Goal: Task Accomplishment & Management: Manage account settings

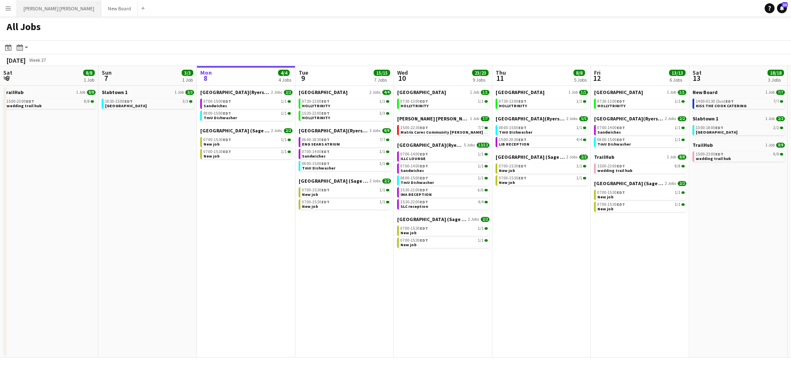
scroll to position [0, 246]
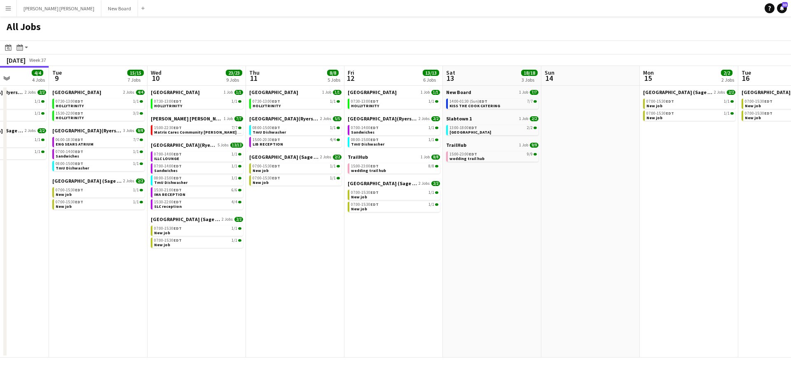
click at [7, 11] on app-icon "Menu" at bounding box center [8, 8] width 7 height 7
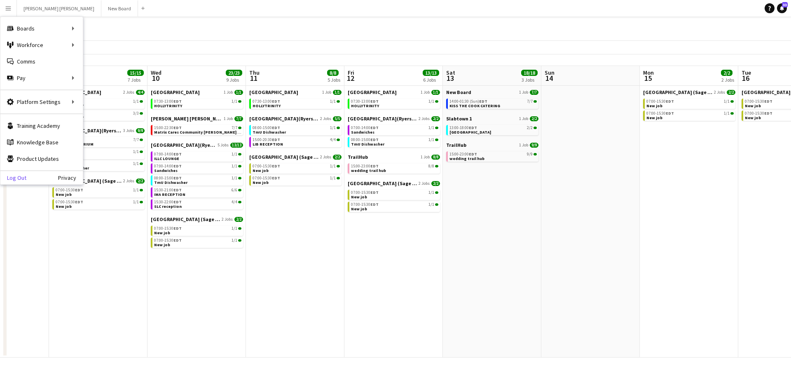
click at [13, 176] on link "Log Out" at bounding box center [13, 177] width 26 height 7
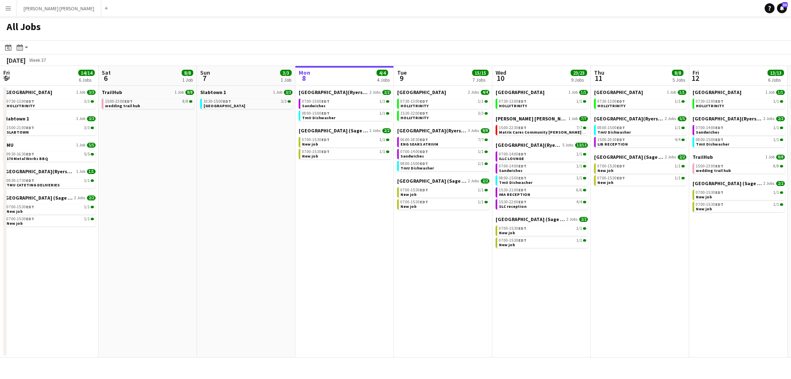
scroll to position [0, 301]
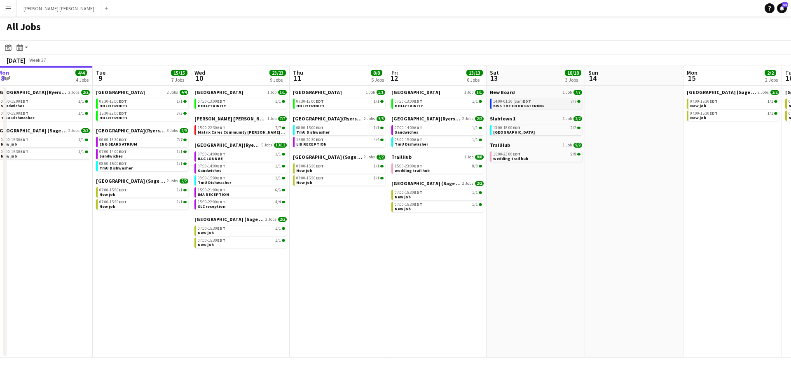
click at [507, 106] on span "KISS THE COOK CATERING" at bounding box center [518, 105] width 51 height 5
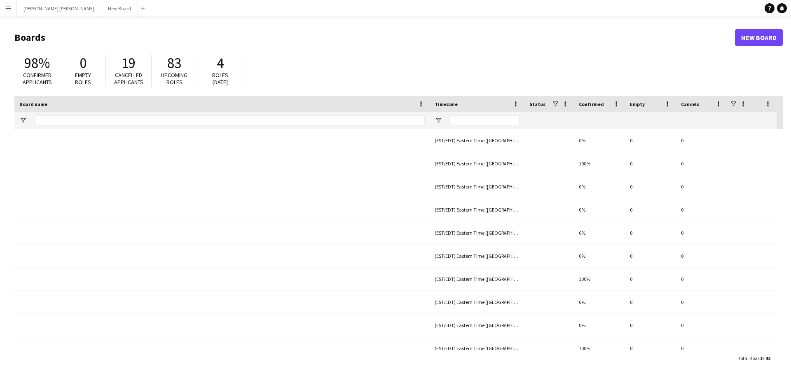
type input "**********"
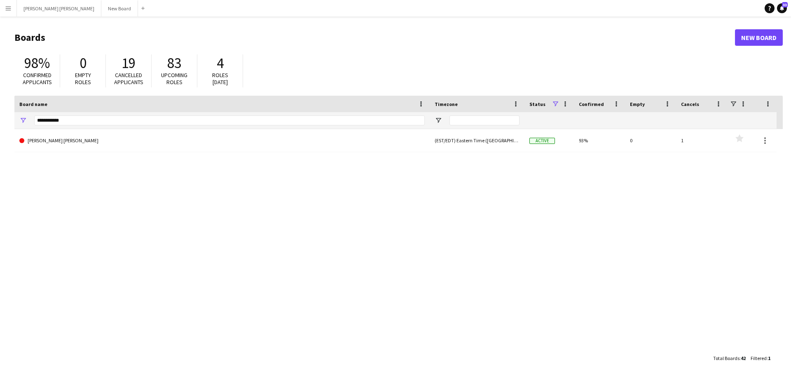
click at [6, 10] on app-icon "Menu" at bounding box center [8, 8] width 7 height 7
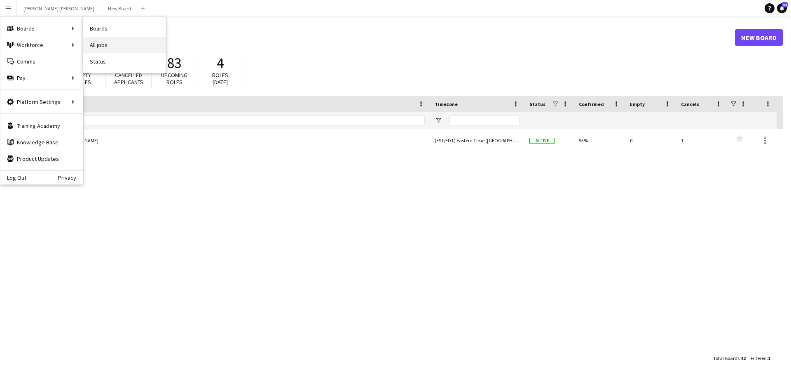
click at [94, 46] on link "All jobs" at bounding box center [124, 45] width 82 height 16
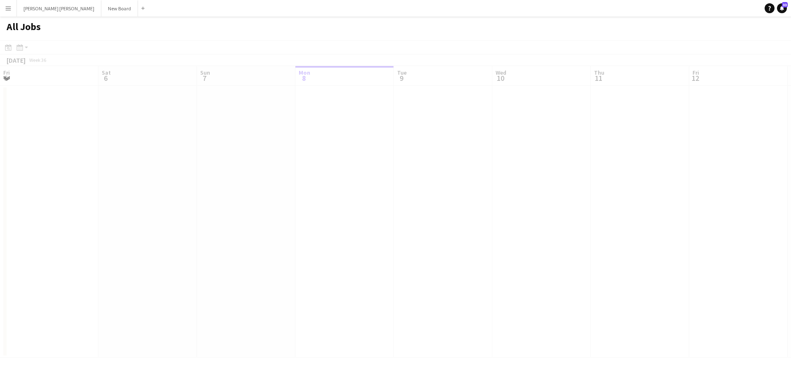
scroll to position [0, 197]
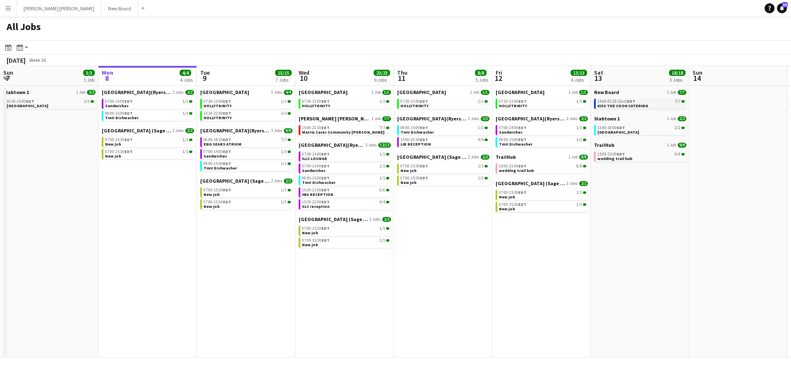
click at [615, 104] on span "KISS THE COOK CATERING" at bounding box center [622, 105] width 51 height 5
click at [9, 8] on app-icon "Menu" at bounding box center [8, 8] width 7 height 7
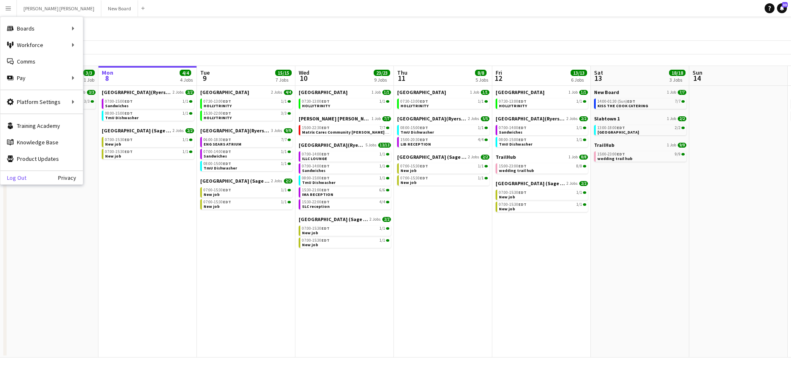
click at [22, 180] on link "Log Out" at bounding box center [13, 177] width 26 height 7
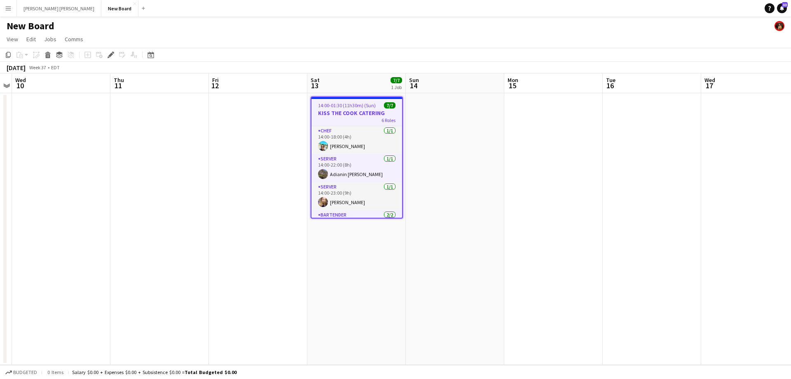
click at [4, 8] on button "Menu" at bounding box center [8, 8] width 16 height 16
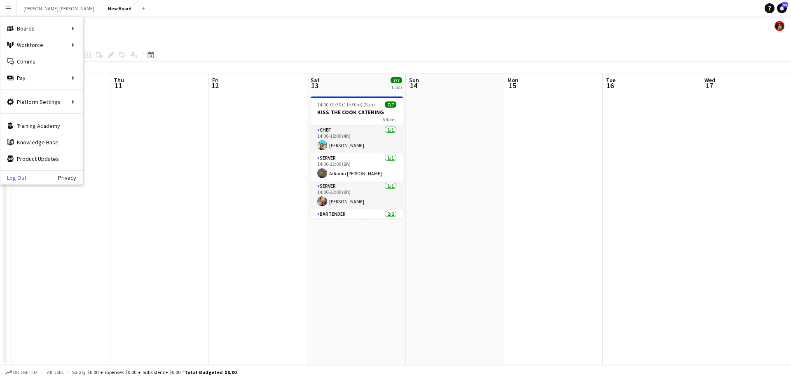
click at [15, 175] on link "Log Out" at bounding box center [13, 177] width 26 height 7
